Goal: Information Seeking & Learning: Learn about a topic

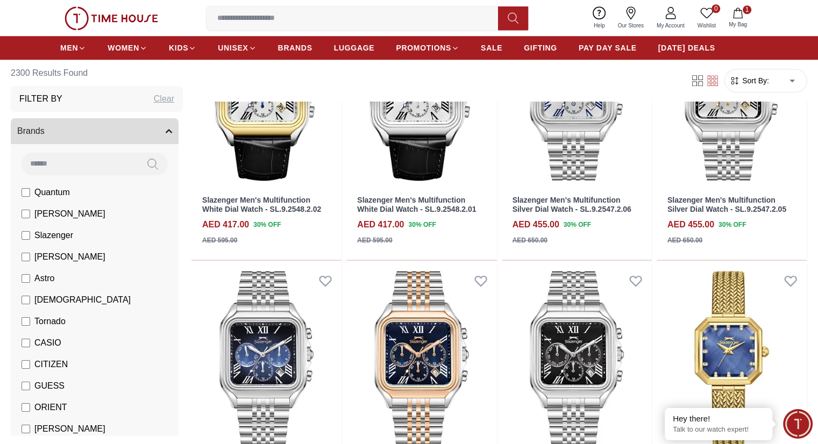
scroll to position [1022, 0]
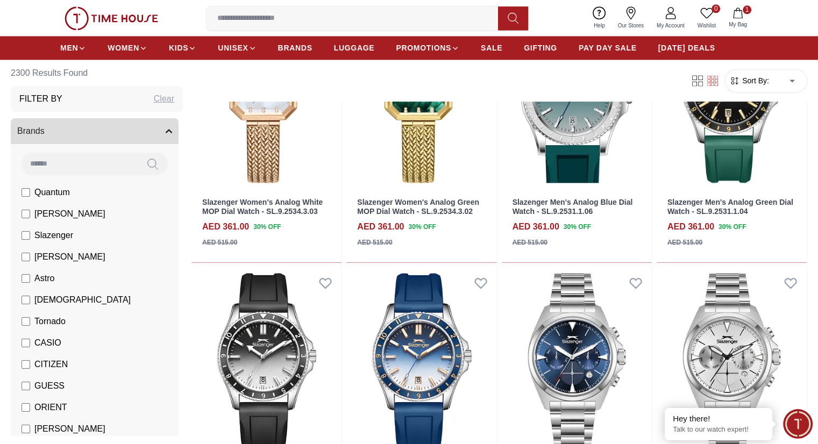
scroll to position [1560, 0]
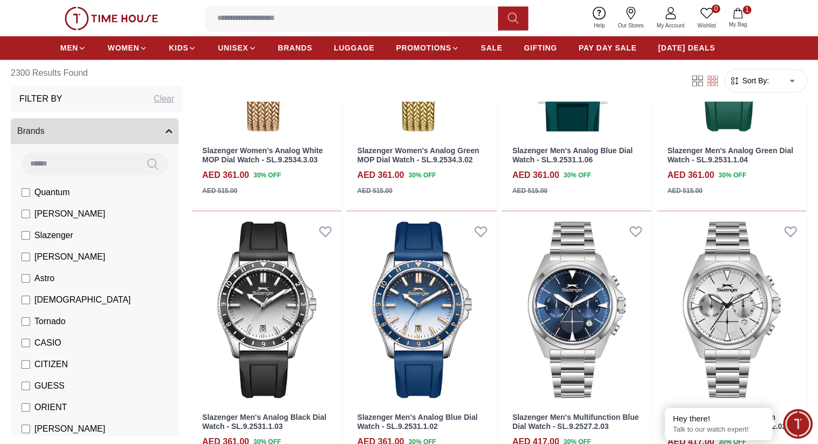
click at [88, 22] on img at bounding box center [112, 18] width 94 height 24
click at [351, 47] on span "LUGGAGE" at bounding box center [354, 48] width 41 height 11
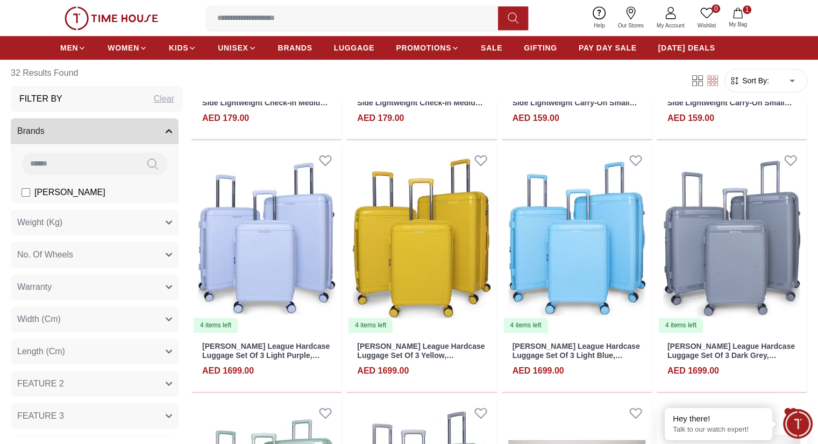
scroll to position [290, 0]
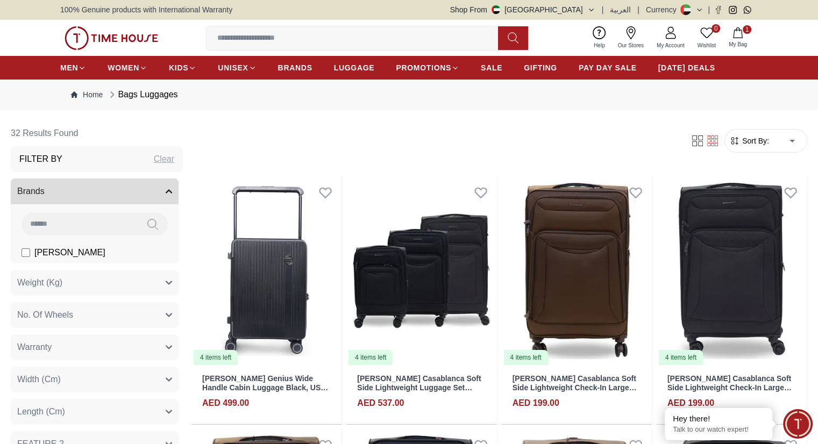
click at [150, 208] on div "[PERSON_NAME]" at bounding box center [95, 221] width 168 height 85
click at [149, 195] on button "Brands" at bounding box center [95, 192] width 168 height 26
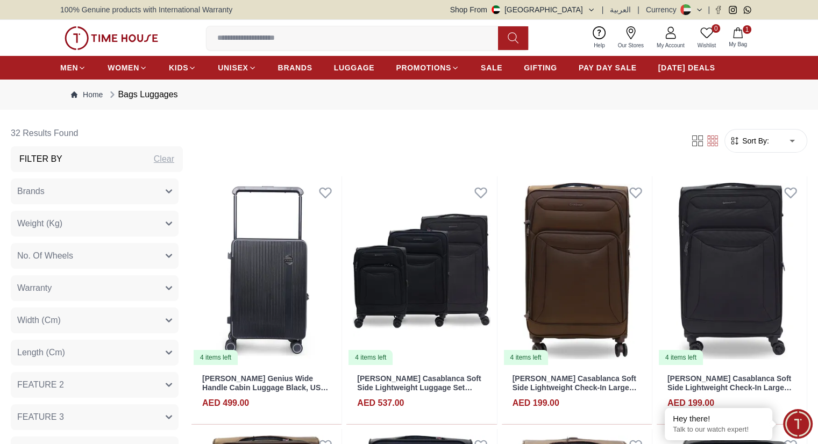
click at [121, 188] on button "Brands" at bounding box center [95, 192] width 168 height 26
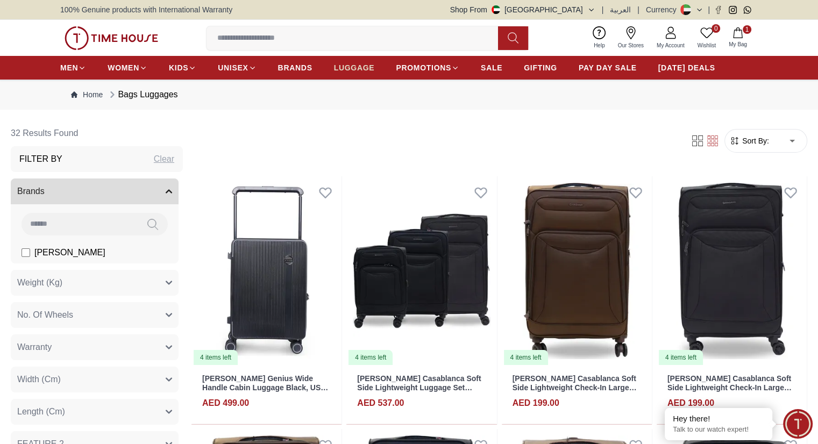
click at [355, 68] on span "LUGGAGE" at bounding box center [354, 67] width 41 height 11
click at [583, 10] on button "Shop From [GEOGRAPHIC_DATA]" at bounding box center [522, 9] width 145 height 11
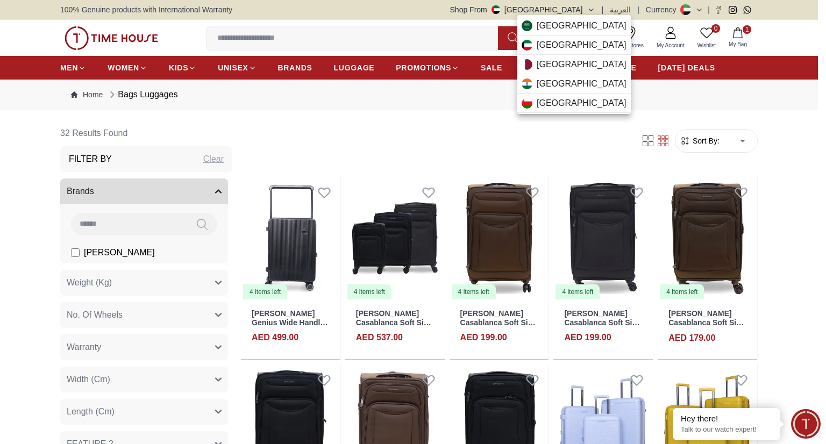
click at [352, 21] on div at bounding box center [413, 222] width 826 height 444
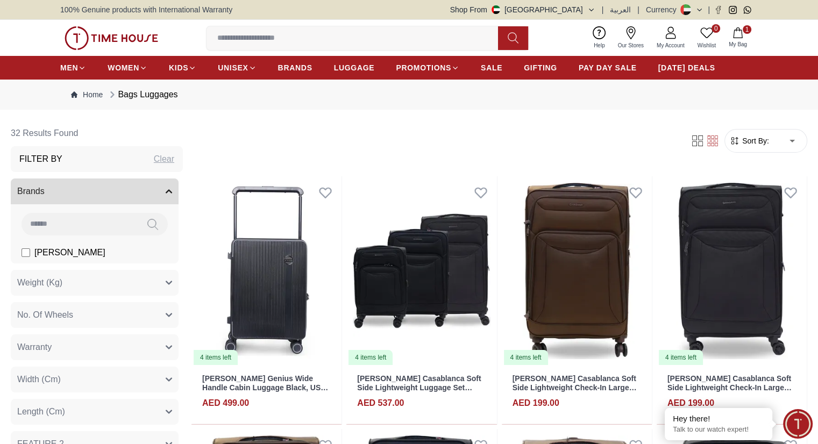
click at [359, 38] on input at bounding box center [357, 38] width 300 height 22
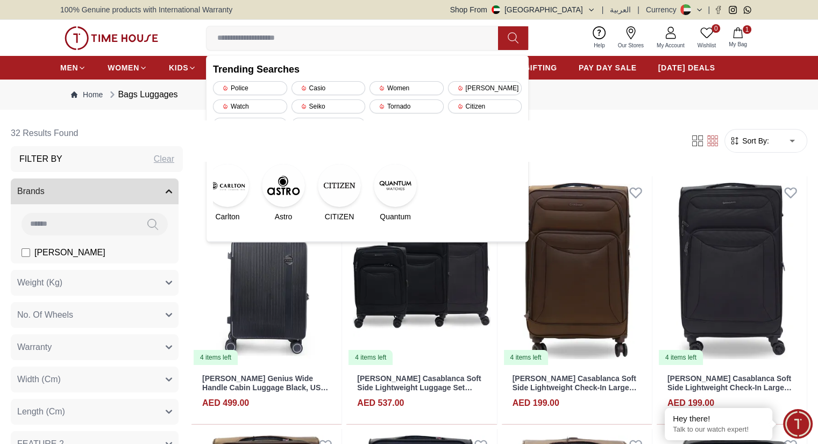
click at [270, 43] on input at bounding box center [357, 38] width 300 height 22
